Goal: Transaction & Acquisition: Purchase product/service

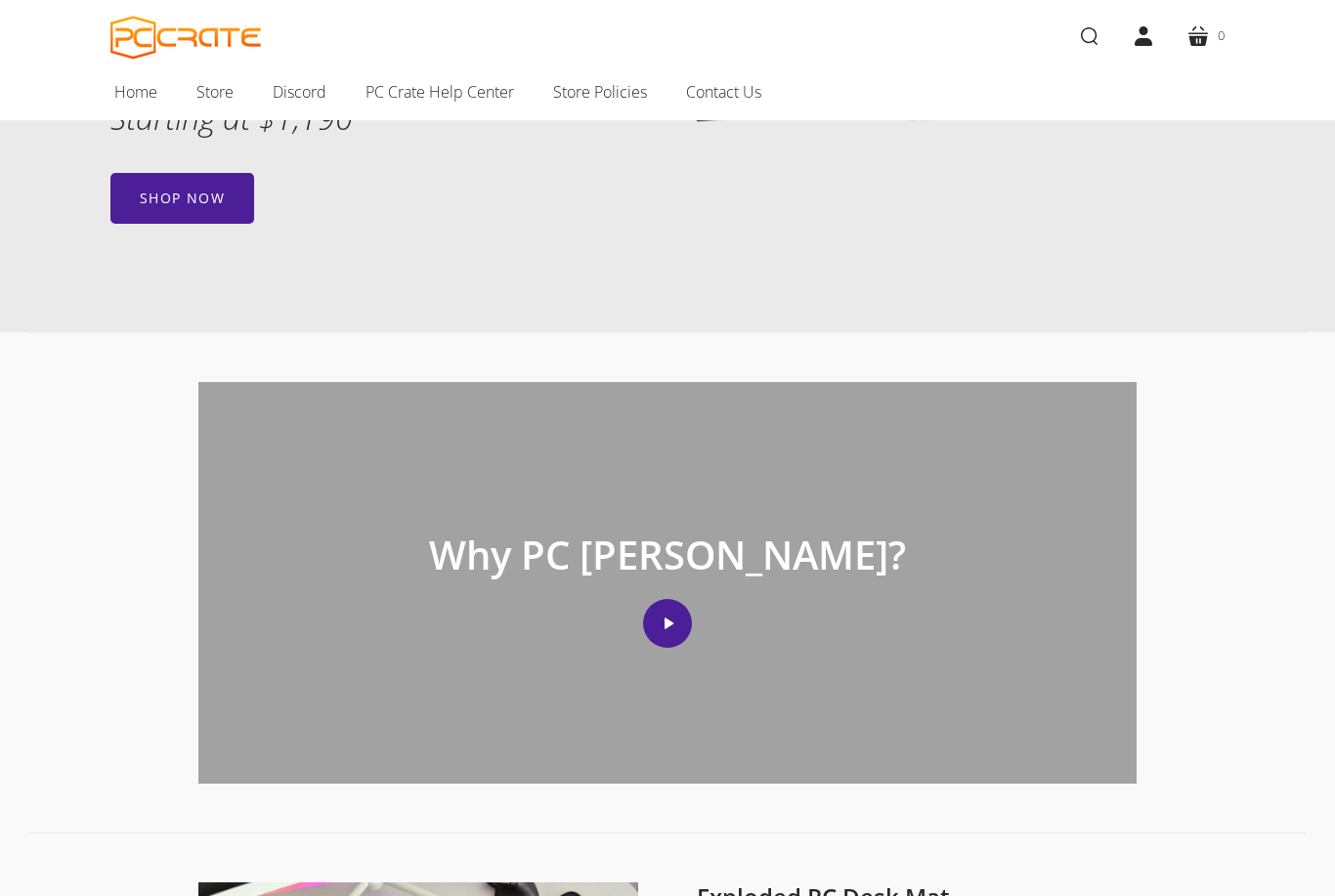
scroll to position [469, 0]
click at [680, 588] on div "Why PC Crate? Play video" at bounding box center [667, 584] width 938 height 402
click at [665, 637] on button "Play video" at bounding box center [668, 624] width 49 height 49
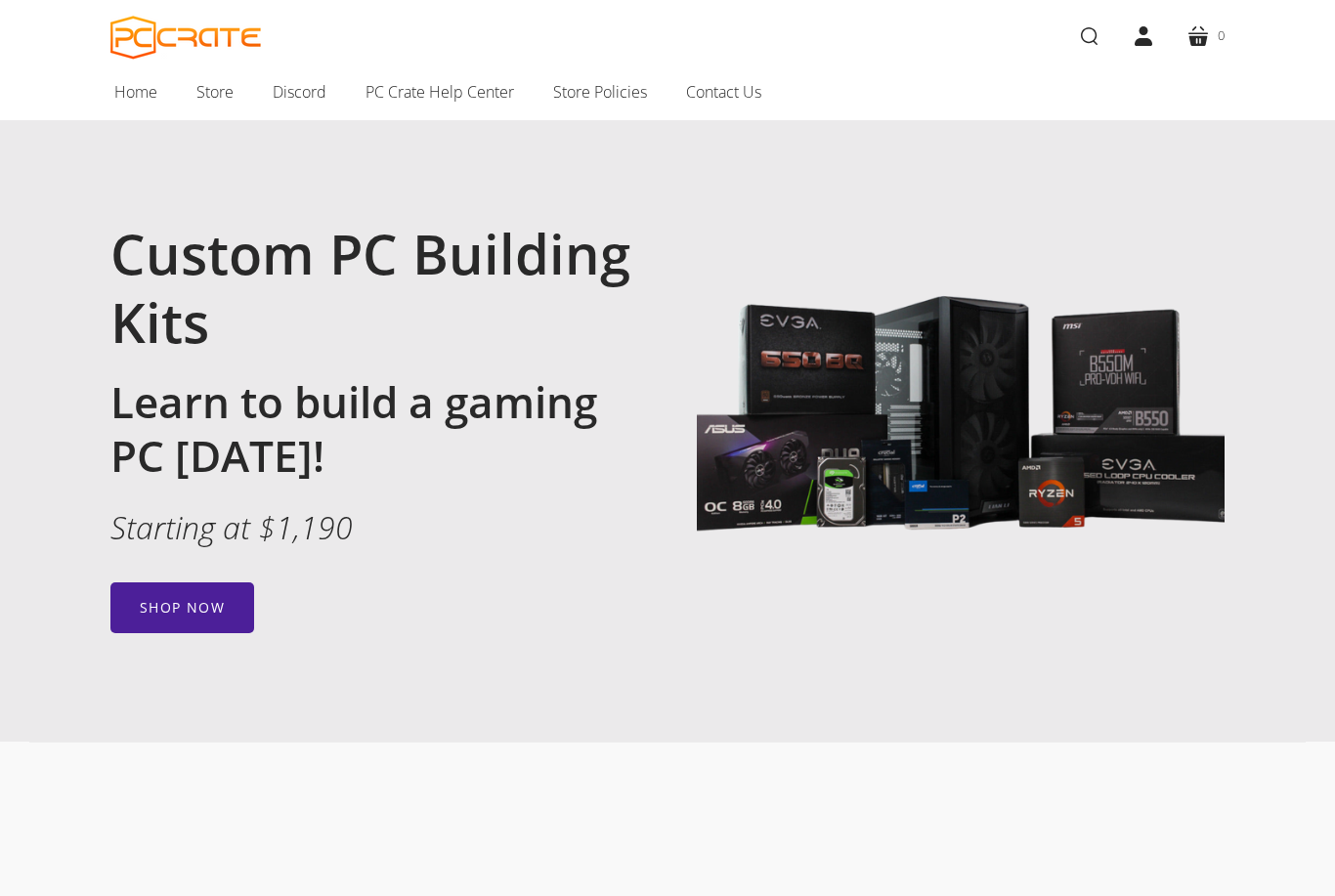
scroll to position [59, 0]
click at [163, 620] on link "Shop now" at bounding box center [182, 609] width 144 height 51
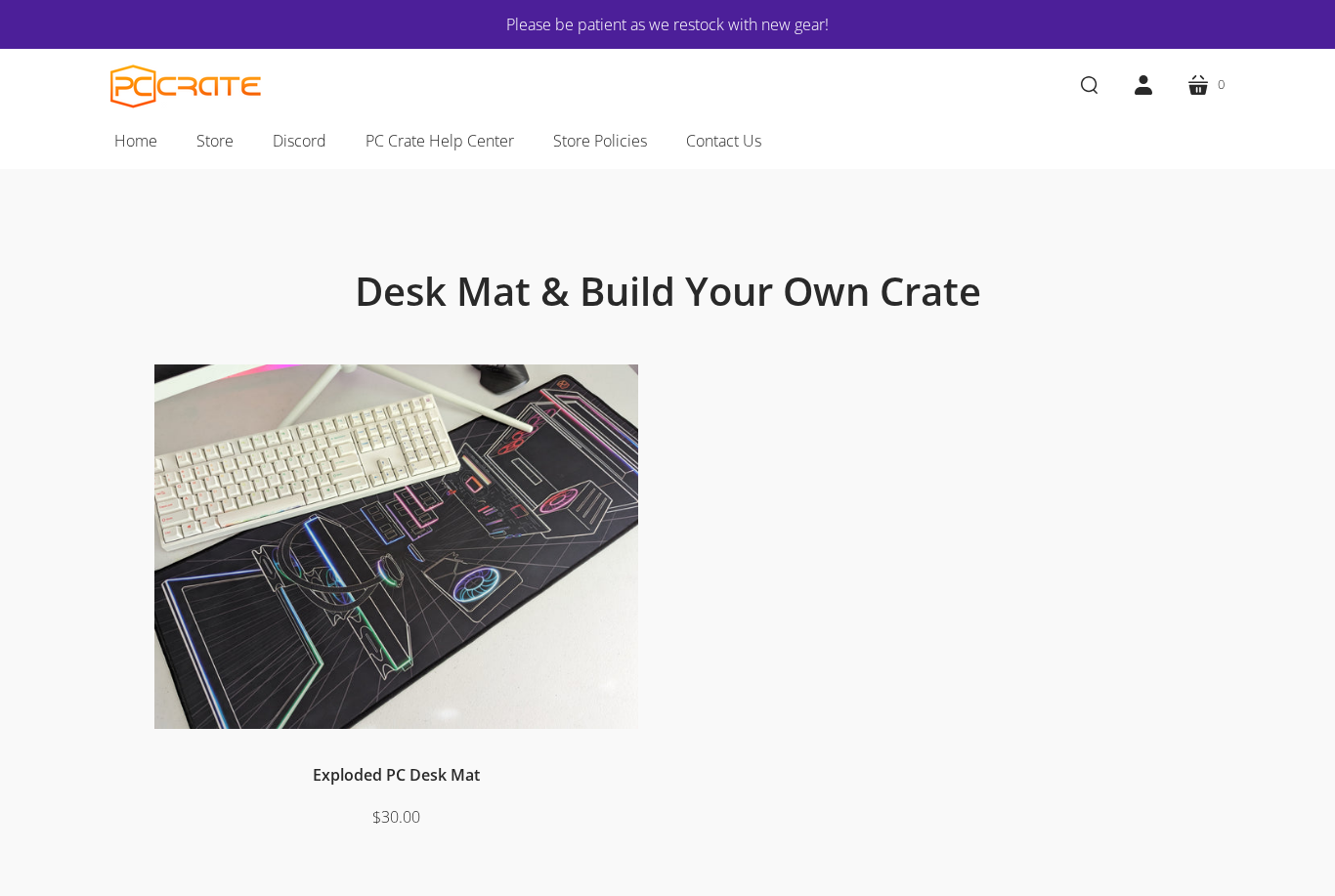
click at [133, 156] on link "Home" at bounding box center [136, 141] width 82 height 41
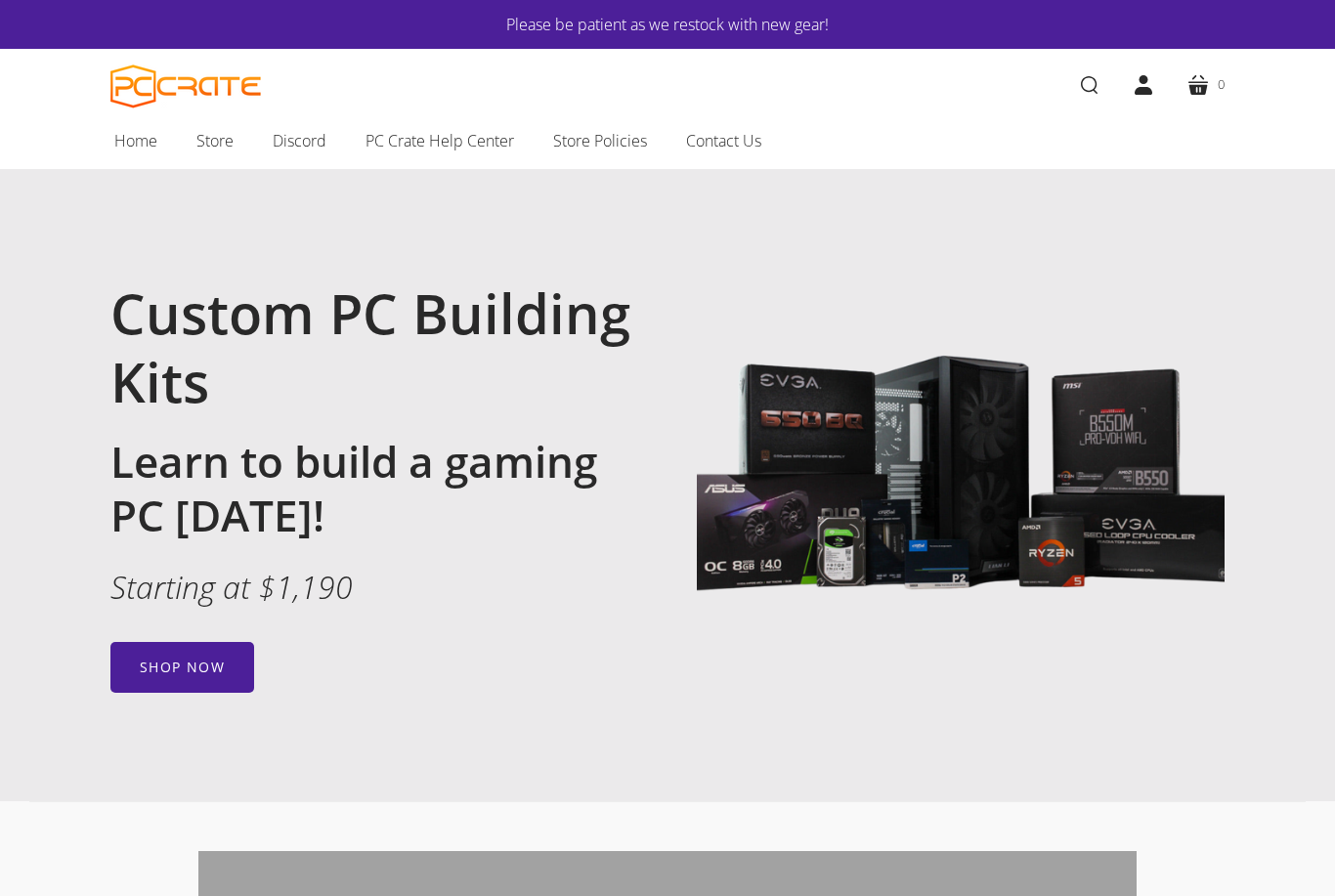
click at [148, 649] on link "Shop now" at bounding box center [182, 668] width 144 height 51
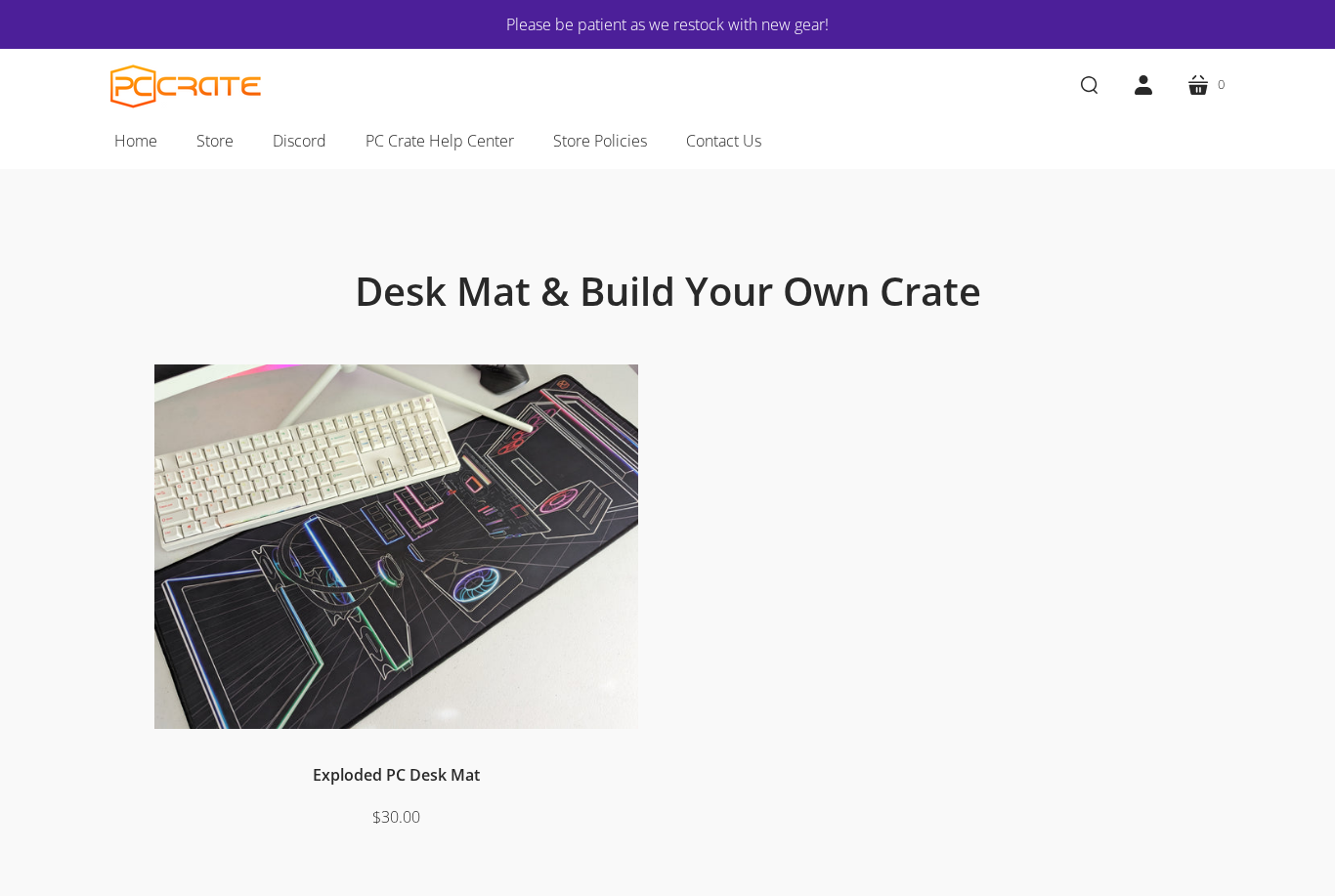
click at [750, 508] on div "Exploded PC Desk Mat $30.00" at bounding box center [668, 626] width 1085 height 523
click at [542, 608] on img at bounding box center [396, 547] width 483 height 365
